Goal: Task Accomplishment & Management: Use online tool/utility

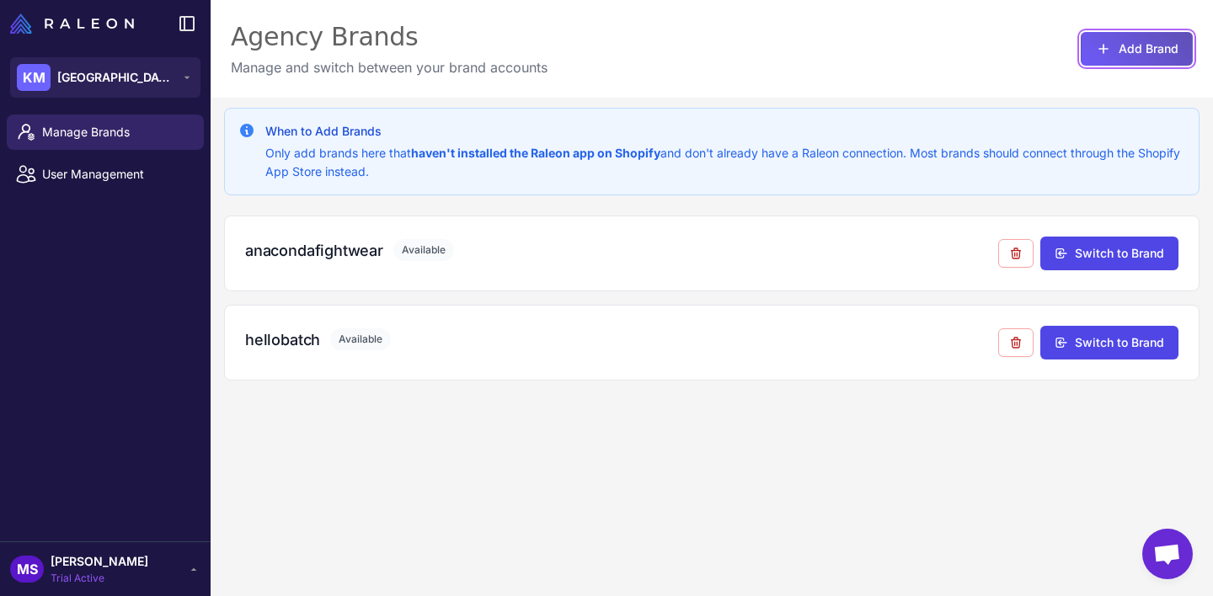
click at [1161, 40] on button "Add Brand" at bounding box center [1137, 49] width 112 height 34
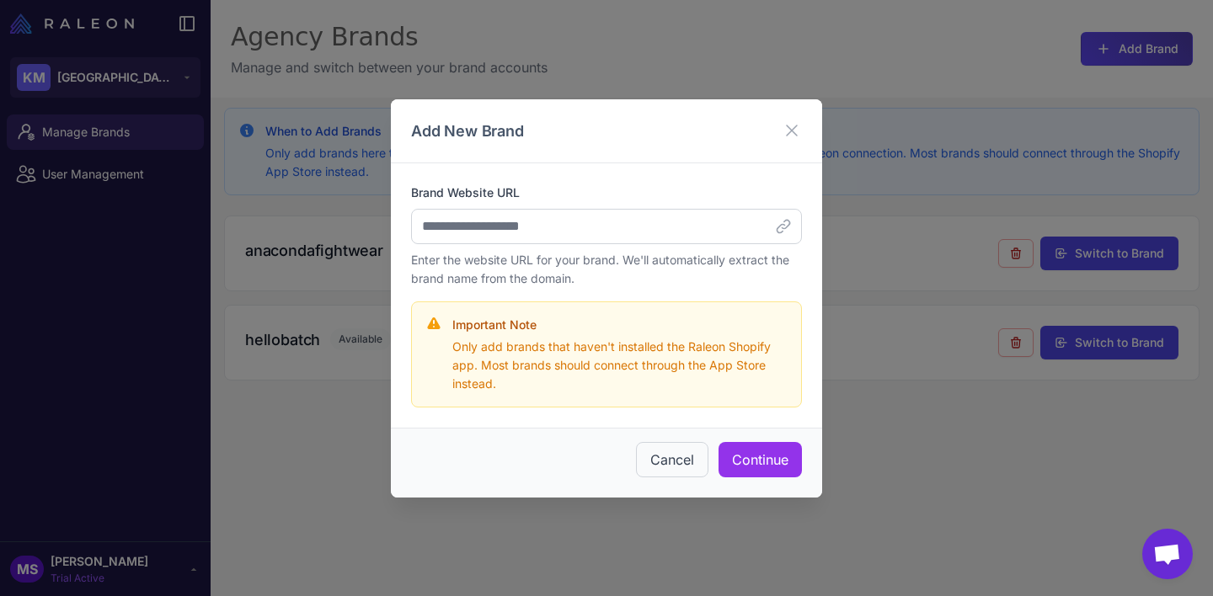
click at [544, 364] on p "Only add brands that haven't installed the Raleon Shopify app. Most brands shou…" at bounding box center [619, 366] width 335 height 56
click at [772, 464] on button "Continue" at bounding box center [760, 459] width 83 height 35
click at [885, 115] on div "Add New Brand Brand Website URL Enter the website URL for your brand. We'll aut…" at bounding box center [606, 298] width 1213 height 596
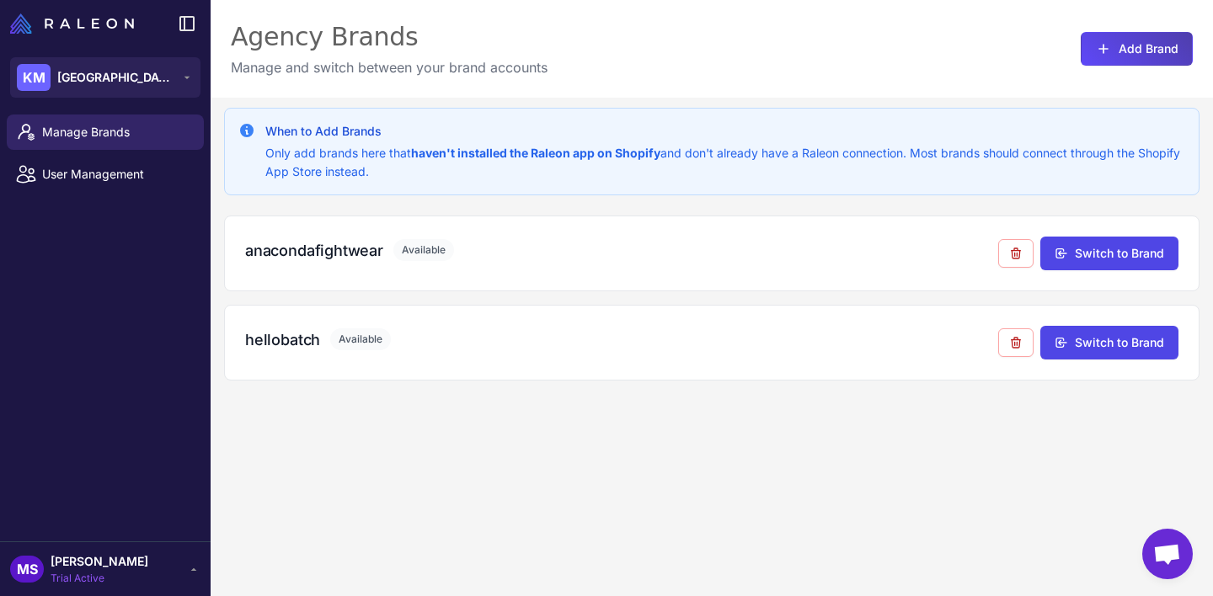
click at [883, 152] on p "Only add brands here that haven't installed the Raleon app on Shopify and don't…" at bounding box center [725, 162] width 920 height 37
click at [81, 184] on link "User Management" at bounding box center [105, 174] width 197 height 35
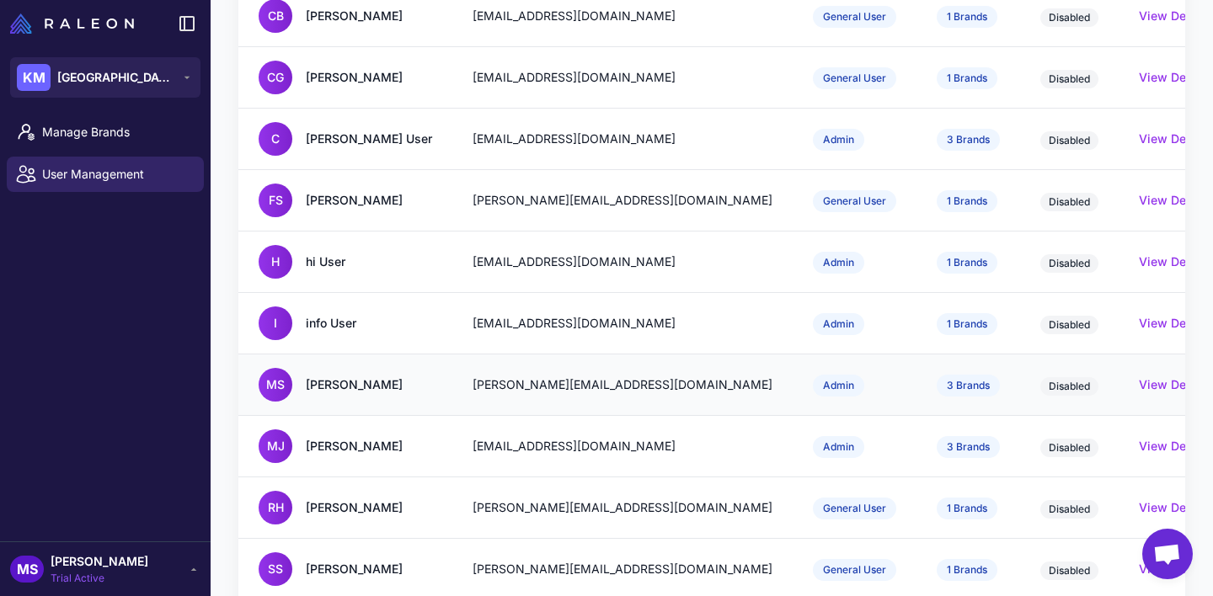
scroll to position [436, 0]
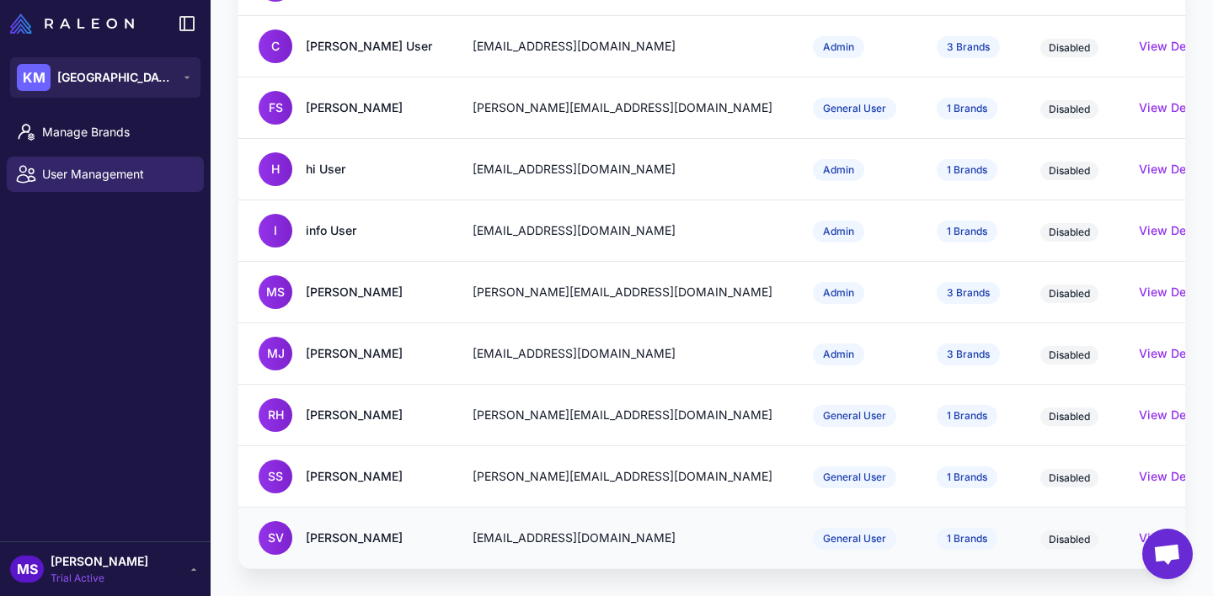
click at [937, 537] on span "1 Brands" at bounding box center [967, 539] width 61 height 22
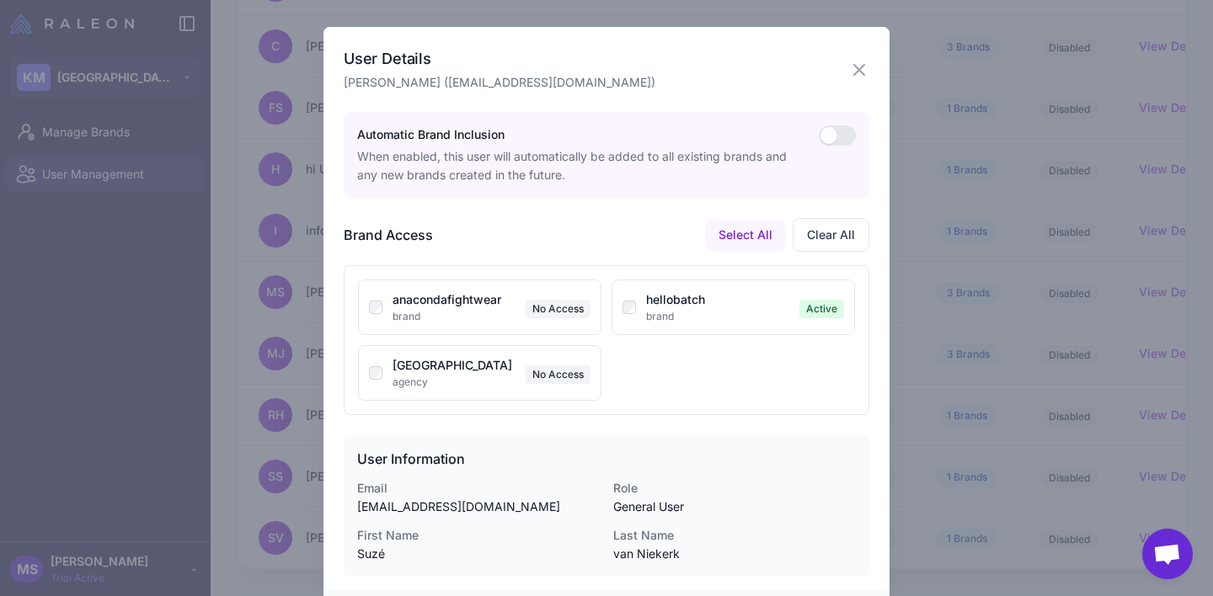
click at [47, 366] on div at bounding box center [606, 298] width 1213 height 596
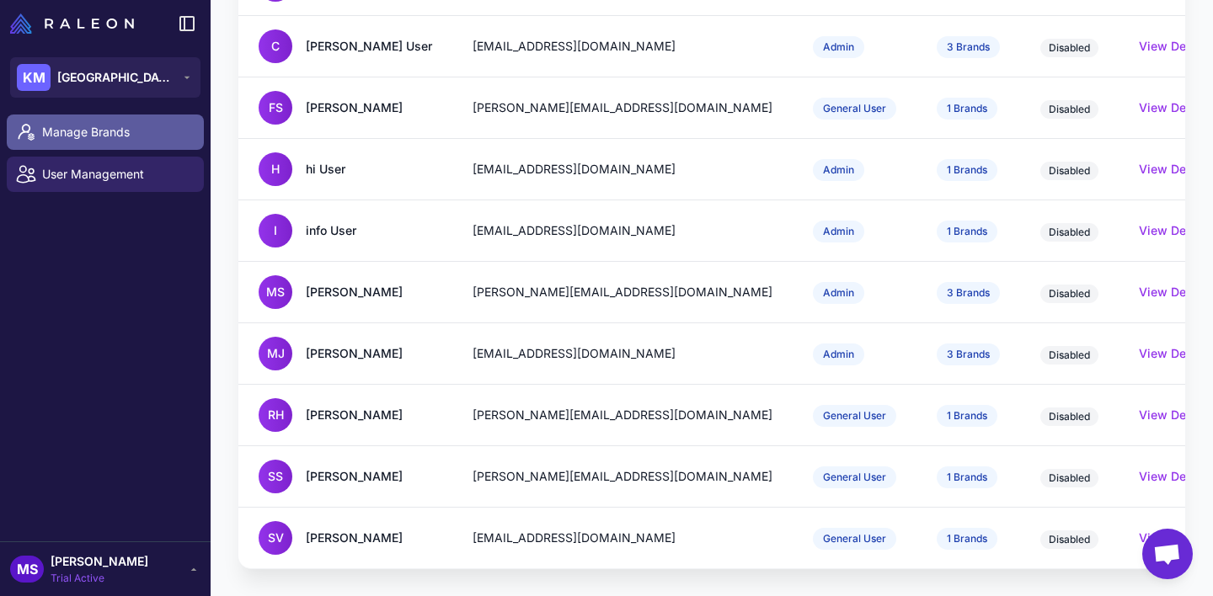
click at [103, 148] on link "Manage Brands" at bounding box center [105, 132] width 197 height 35
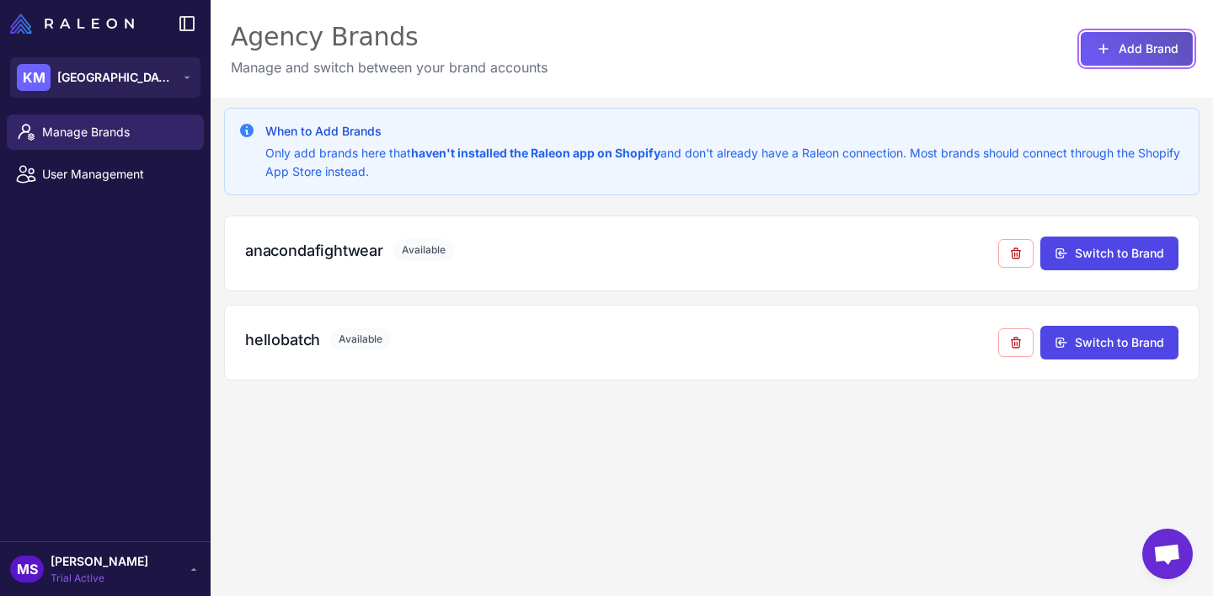
click at [1142, 52] on button "Add Brand" at bounding box center [1137, 49] width 112 height 34
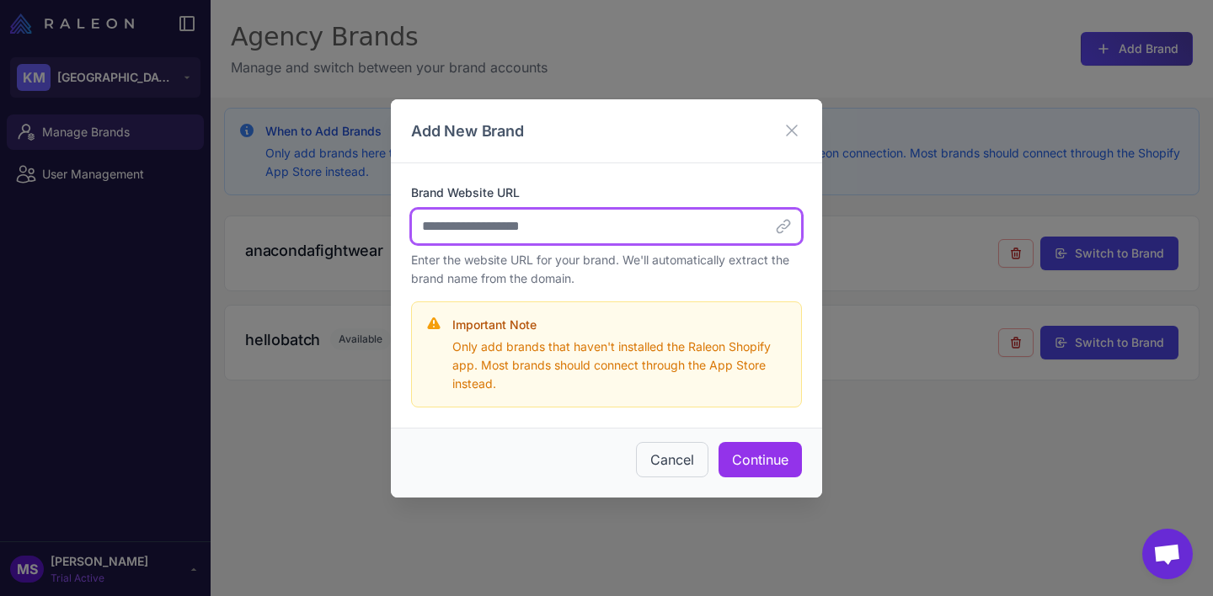
click at [573, 225] on input "Brand Website URL" at bounding box center [606, 226] width 391 height 35
paste input "**********"
type input "**********"
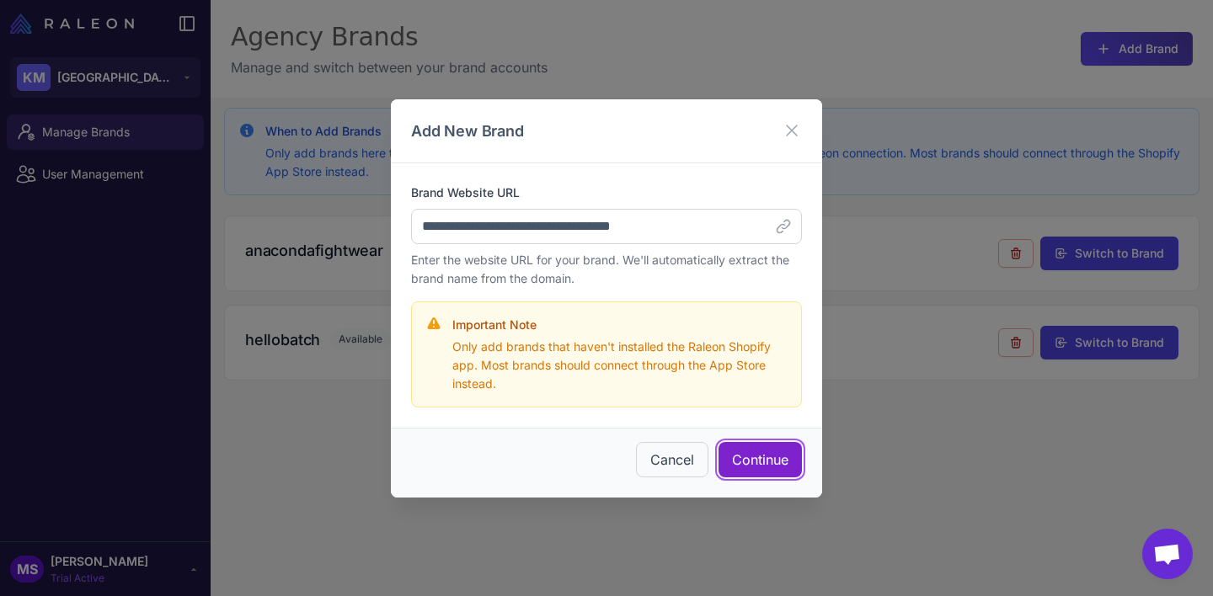
click at [767, 459] on button "Continue" at bounding box center [760, 459] width 83 height 35
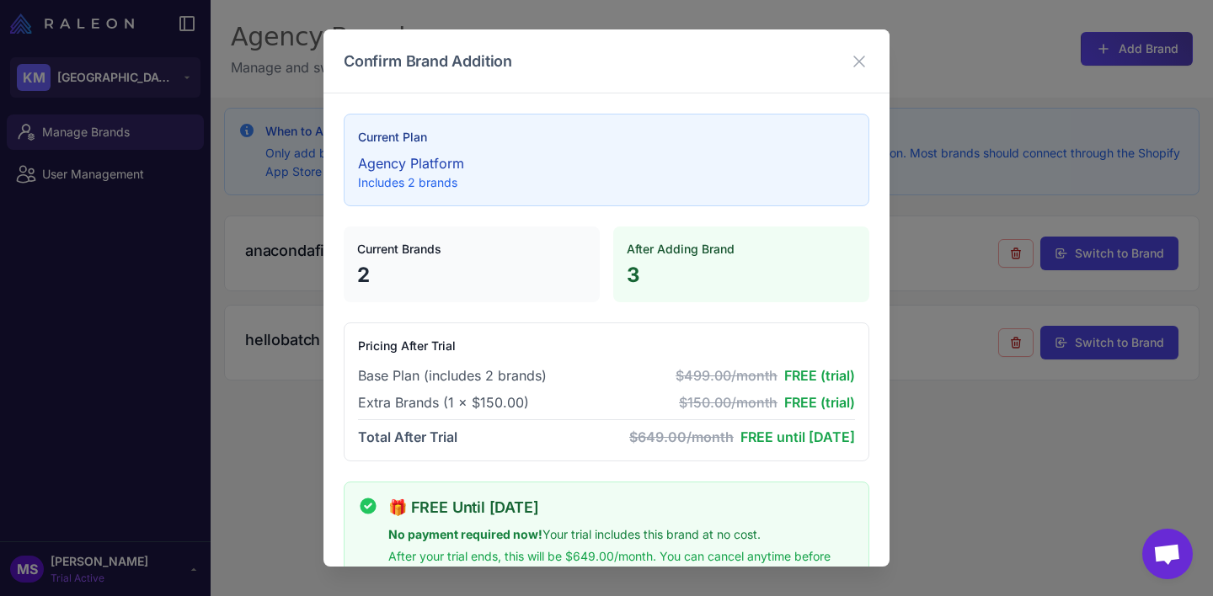
click at [542, 265] on p "2" at bounding box center [471, 275] width 229 height 27
click at [686, 266] on p "3" at bounding box center [741, 275] width 229 height 27
click at [626, 158] on p "Agency Platform" at bounding box center [606, 163] width 497 height 20
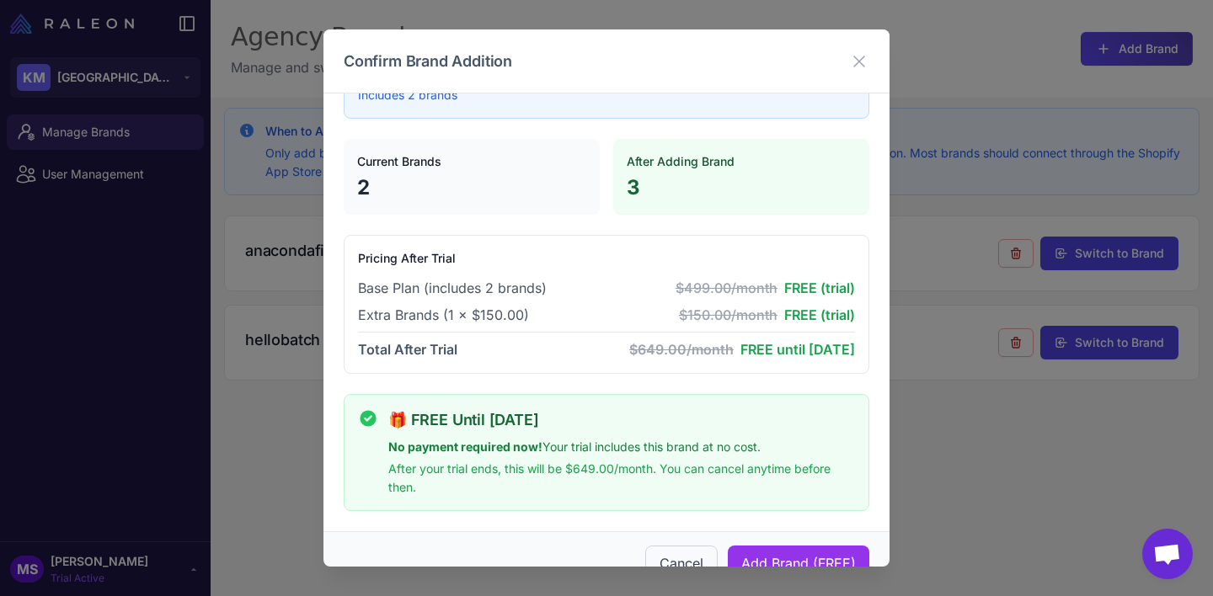
scroll to position [123, 0]
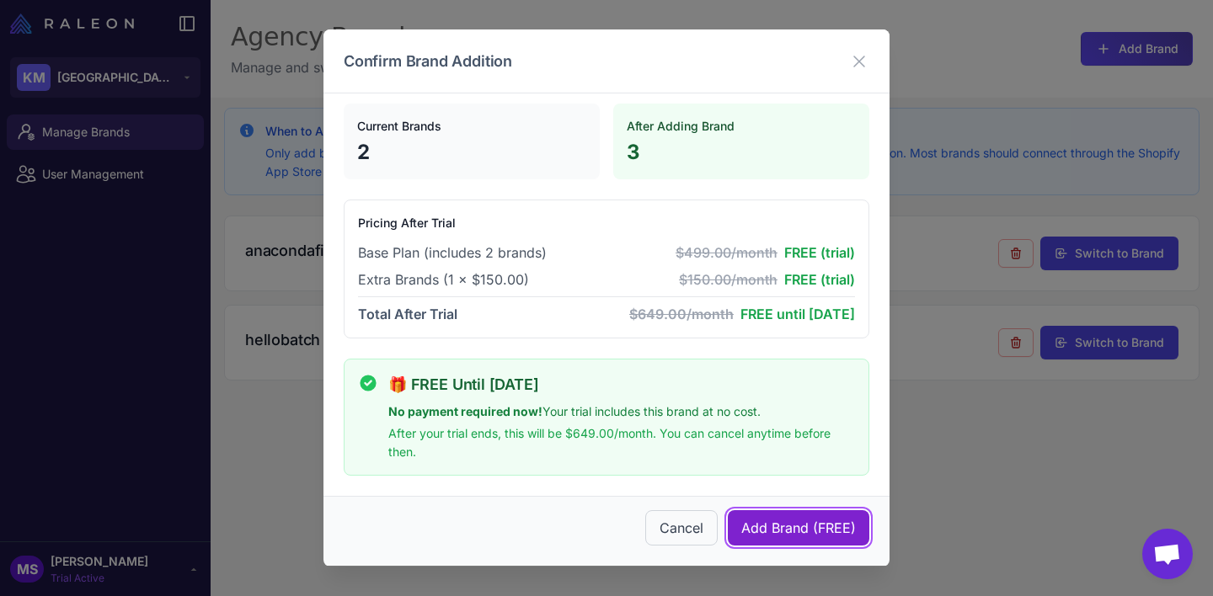
click at [849, 527] on span "Add Brand (FREE)" at bounding box center [798, 528] width 115 height 20
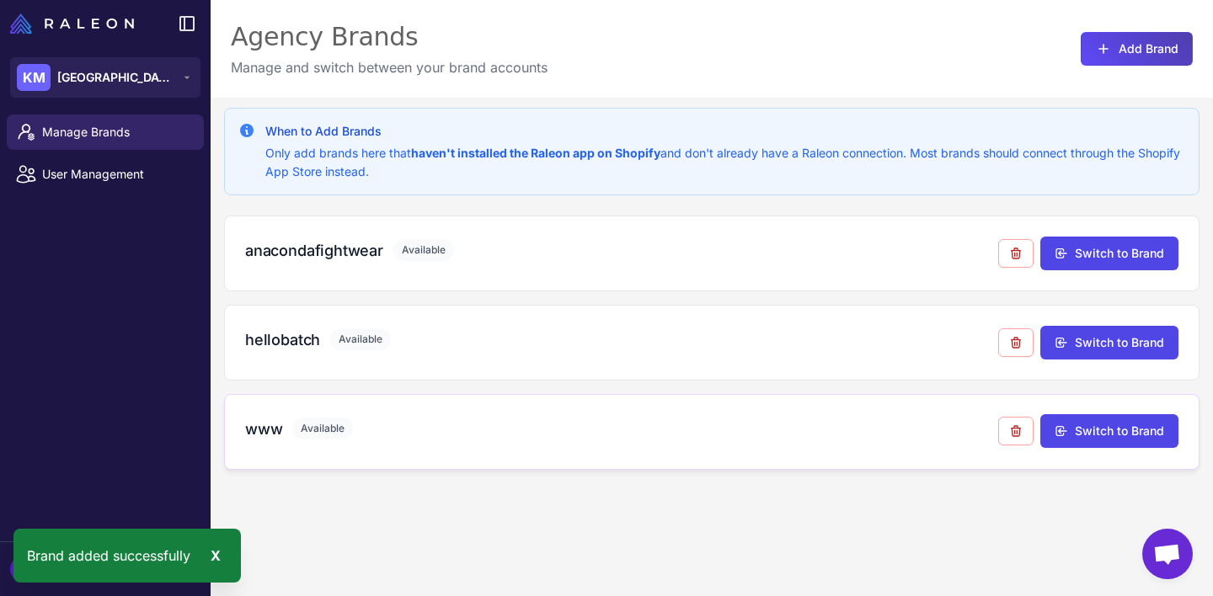
click at [265, 430] on h3 "www" at bounding box center [263, 429] width 37 height 23
click at [1101, 442] on button "Switch to Brand" at bounding box center [1109, 431] width 138 height 34
